Goal: Task Accomplishment & Management: Use online tool/utility

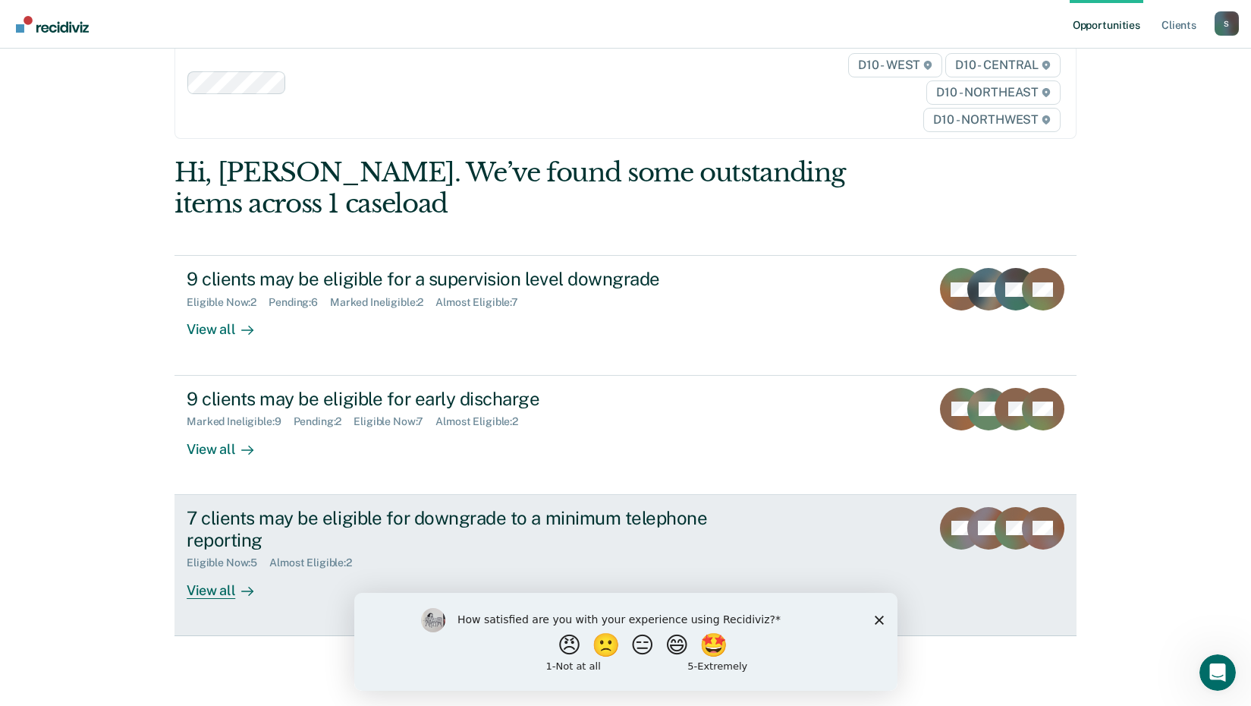
scroll to position [69, 0]
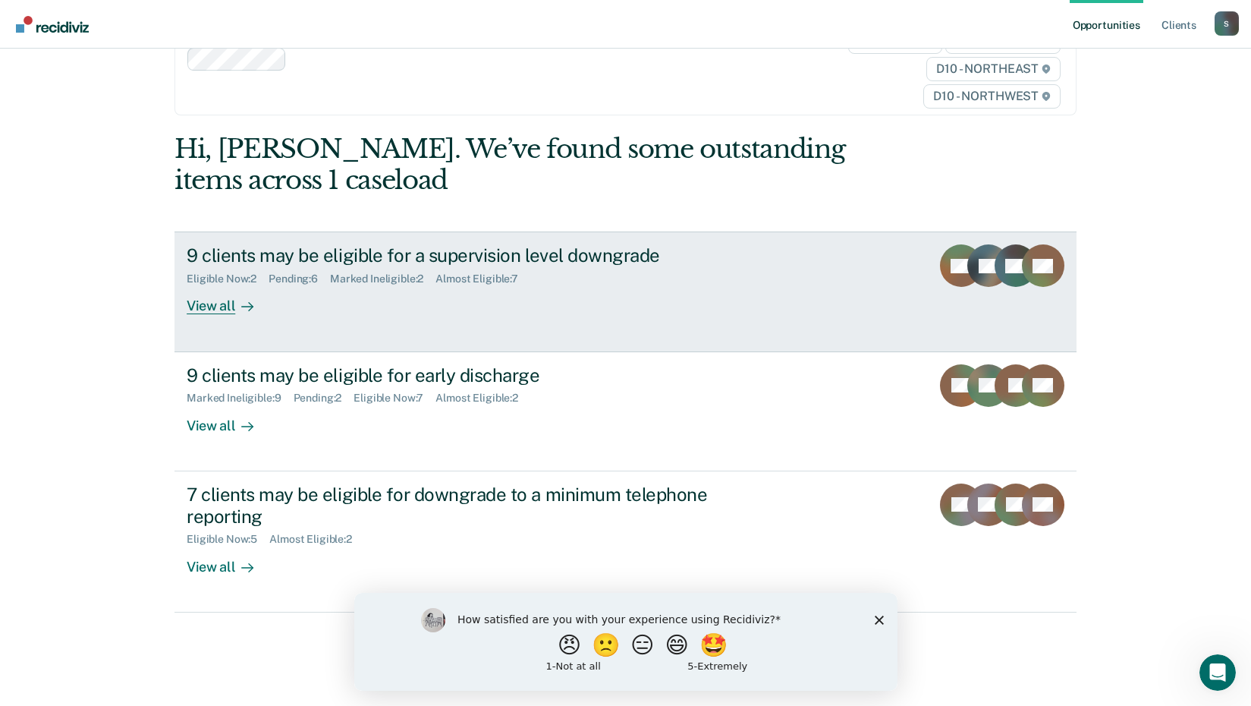
click at [670, 260] on div "9 clients may be eligible for a supervision level downgrade" at bounding box center [453, 255] width 533 height 22
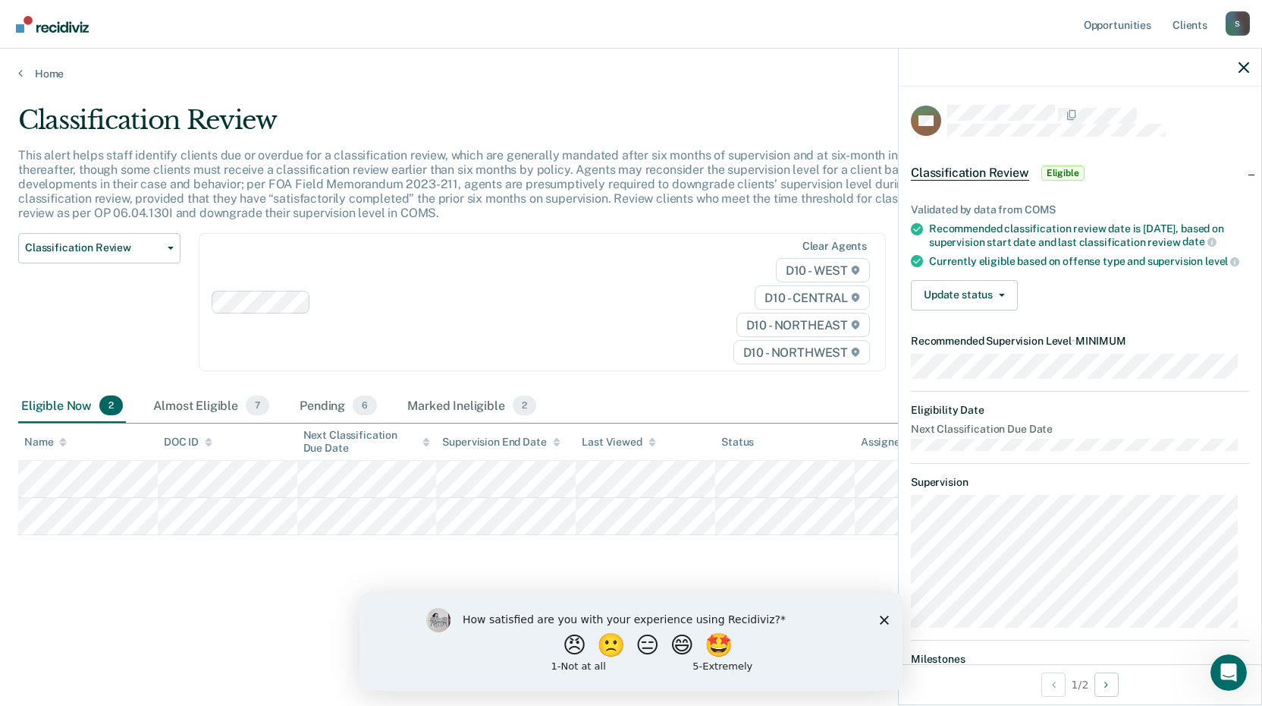
click at [182, 643] on main "Classification Review This alert helps staff identify clients due or overdue fo…" at bounding box center [631, 390] width 1262 height 621
